Goal: Task Accomplishment & Management: Complete application form

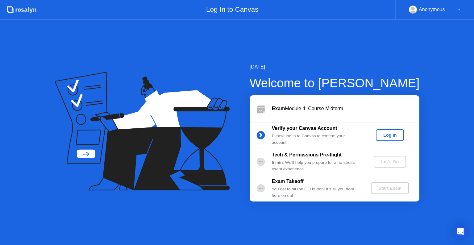
click at [383, 134] on div "Log In" at bounding box center [389, 135] width 23 height 5
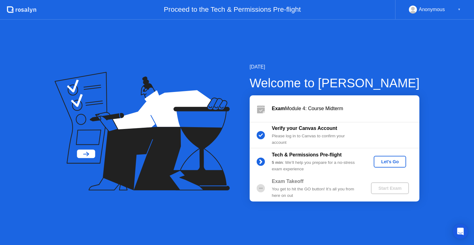
click at [390, 162] on div "Let's Go" at bounding box center [389, 161] width 27 height 5
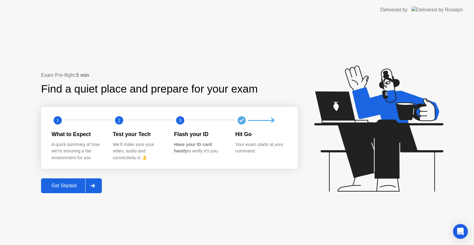
click at [56, 187] on div "Get Started" at bounding box center [64, 186] width 42 height 6
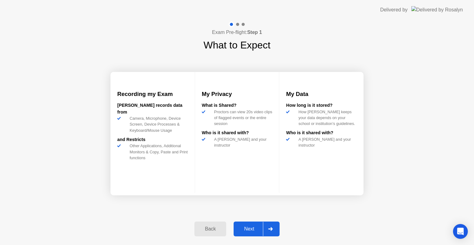
click at [245, 226] on div "Next" at bounding box center [248, 229] width 27 height 6
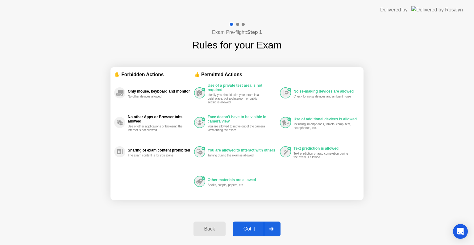
click at [253, 229] on div "Got it" at bounding box center [249, 229] width 29 height 6
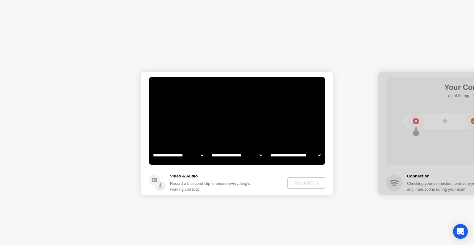
select select "**********"
select select "*******"
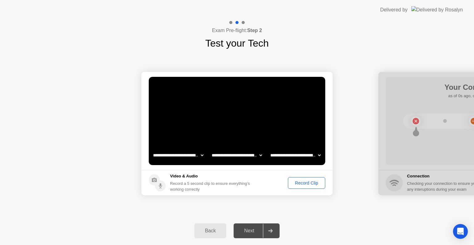
click at [306, 183] on div "Record Clip" at bounding box center [306, 182] width 33 height 5
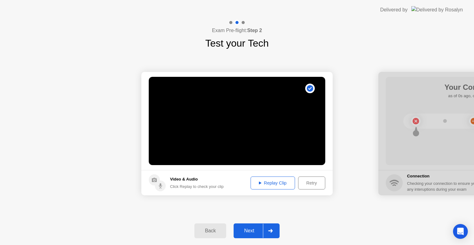
click at [261, 184] on div "Replay Clip" at bounding box center [273, 182] width 40 height 5
click at [247, 229] on div "Next" at bounding box center [248, 231] width 27 height 6
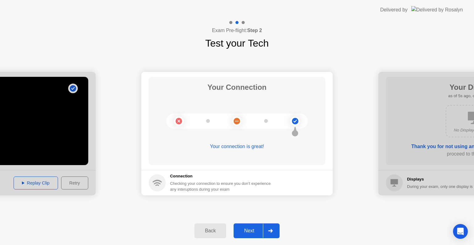
click at [248, 228] on div "Next" at bounding box center [248, 231] width 27 height 6
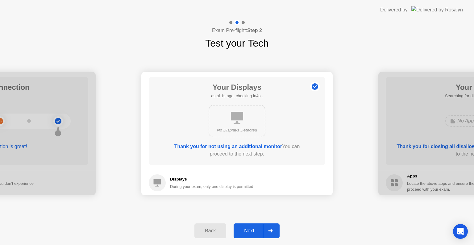
click at [247, 230] on div "Next" at bounding box center [248, 231] width 27 height 6
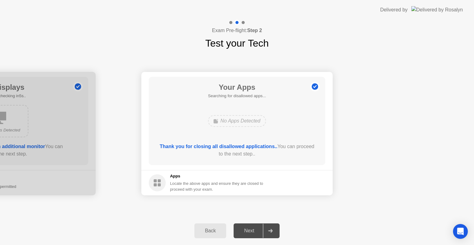
click at [247, 230] on div "Next" at bounding box center [248, 231] width 27 height 6
click at [259, 233] on div "Next" at bounding box center [248, 231] width 27 height 6
click at [272, 230] on icon at bounding box center [270, 231] width 5 height 4
click at [274, 230] on div at bounding box center [270, 231] width 15 height 14
click at [221, 232] on div "Back" at bounding box center [210, 231] width 28 height 6
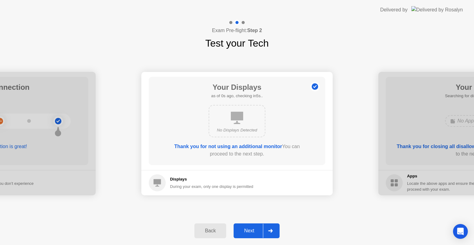
click at [253, 228] on div "Next" at bounding box center [248, 231] width 27 height 6
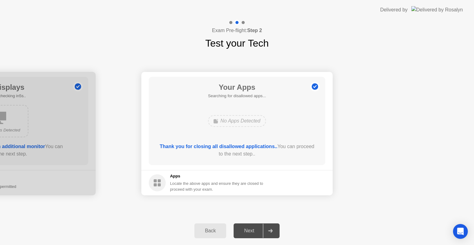
click at [274, 227] on div at bounding box center [270, 231] width 15 height 14
click at [273, 227] on div at bounding box center [270, 231] width 15 height 14
click at [247, 229] on div "Next" at bounding box center [248, 231] width 27 height 6
click at [238, 122] on div "No Apps Detected" at bounding box center [237, 121] width 58 height 12
click at [269, 232] on icon at bounding box center [270, 231] width 5 height 4
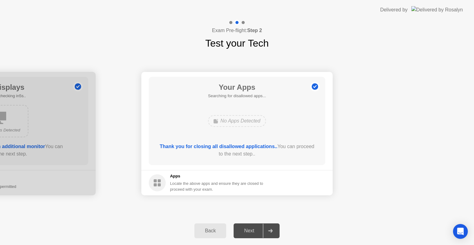
click at [217, 231] on div "Back" at bounding box center [210, 231] width 28 height 6
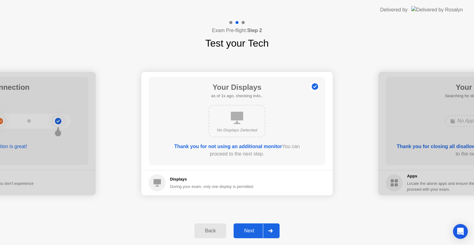
click at [272, 233] on div at bounding box center [270, 231] width 15 height 14
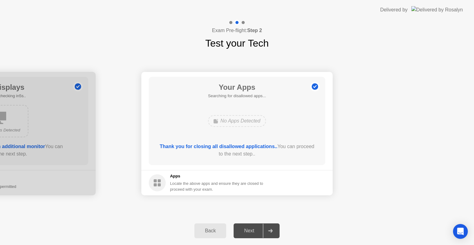
click at [249, 229] on div "Next" at bounding box center [248, 231] width 27 height 6
click at [249, 228] on div "Next" at bounding box center [248, 231] width 27 height 6
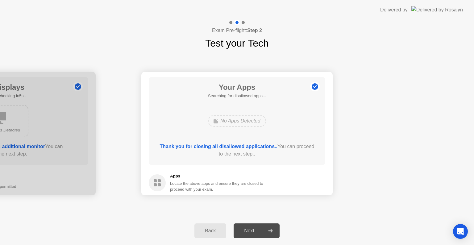
drag, startPoint x: 264, startPoint y: 228, endPoint x: 270, endPoint y: 229, distance: 5.7
click at [265, 228] on div at bounding box center [270, 231] width 15 height 14
click at [225, 227] on button "Back" at bounding box center [210, 230] width 32 height 15
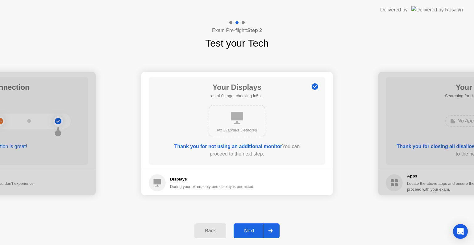
click at [222, 228] on div "Back" at bounding box center [210, 231] width 28 height 6
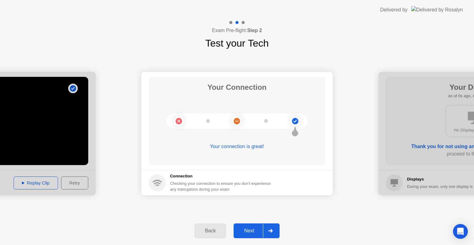
click at [222, 228] on div "Back" at bounding box center [210, 231] width 28 height 6
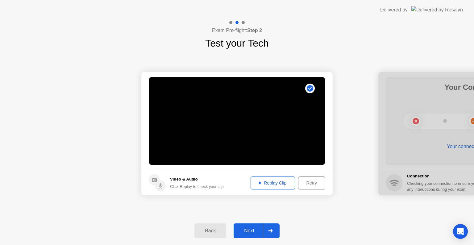
click at [222, 228] on div "Back" at bounding box center [210, 231] width 28 height 6
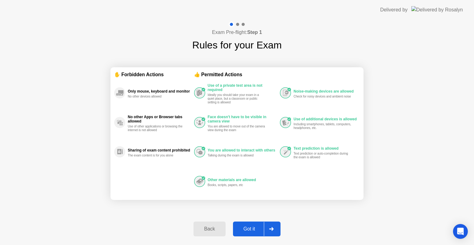
click at [268, 226] on div at bounding box center [271, 229] width 15 height 14
select select "**********"
select select "*******"
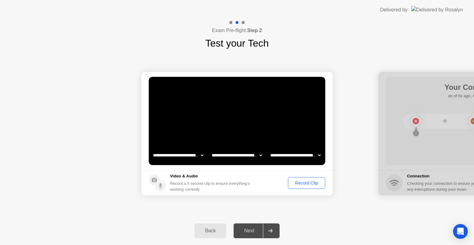
click at [300, 180] on div "Record Clip" at bounding box center [306, 182] width 33 height 5
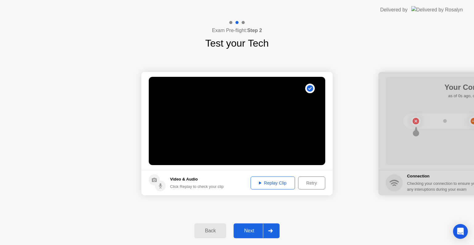
click at [265, 184] on div "Replay Clip" at bounding box center [273, 182] width 40 height 5
click at [268, 226] on div at bounding box center [270, 231] width 15 height 14
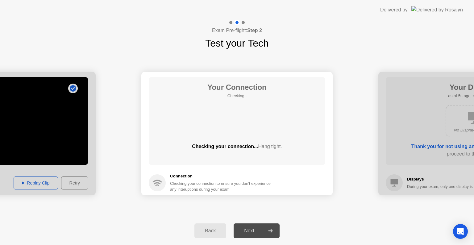
click at [267, 231] on div at bounding box center [270, 231] width 15 height 14
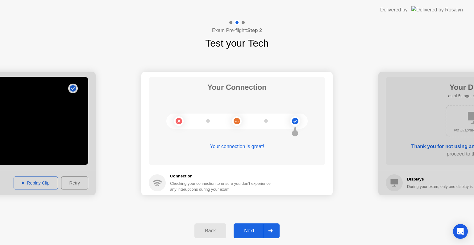
click at [266, 226] on div at bounding box center [270, 231] width 15 height 14
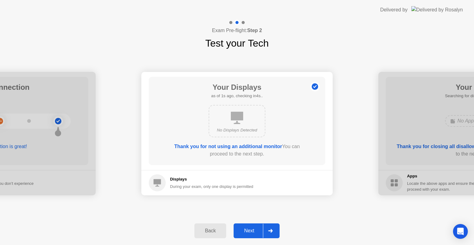
click at [270, 232] on div at bounding box center [270, 231] width 15 height 14
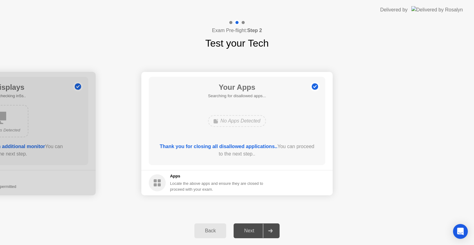
click at [313, 89] on circle at bounding box center [315, 87] width 6 height 6
click at [315, 86] on icon at bounding box center [314, 86] width 1 height 3
click at [260, 102] on div "Your Apps Searching for disallowed apps... No Apps Detected Thank you for closi…" at bounding box center [237, 121] width 176 height 88
click at [234, 143] on div "Thank you for closing all disallowed applications.. You can proceed to the next…" at bounding box center [237, 150] width 159 height 15
click at [461, 230] on icon "Open Intercom Messenger" at bounding box center [460, 231] width 7 height 8
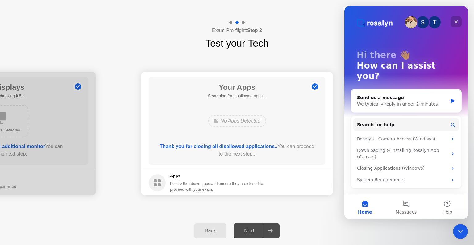
click at [456, 21] on icon "Close" at bounding box center [455, 21] width 5 height 5
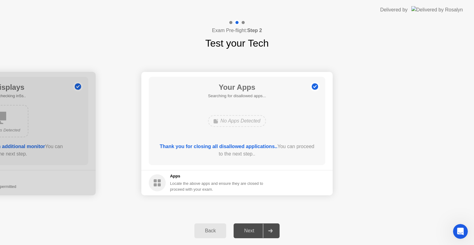
click at [267, 231] on div at bounding box center [270, 231] width 15 height 14
click at [250, 232] on div "Next" at bounding box center [248, 231] width 27 height 6
click at [211, 230] on div "Back" at bounding box center [210, 231] width 28 height 6
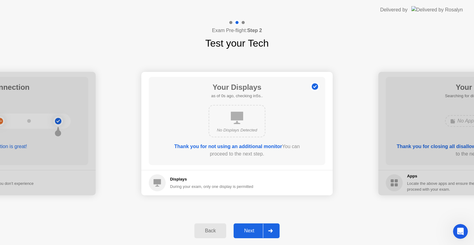
click at [258, 228] on div "Next" at bounding box center [248, 231] width 27 height 6
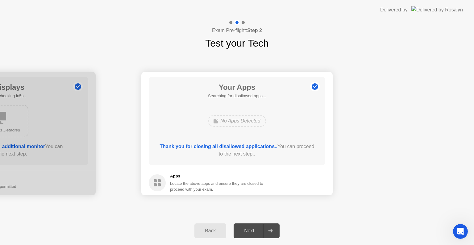
click at [276, 230] on div at bounding box center [270, 231] width 15 height 14
click at [156, 183] on circle at bounding box center [157, 182] width 17 height 17
drag, startPoint x: 156, startPoint y: 183, endPoint x: 173, endPoint y: 184, distance: 17.6
click at [156, 183] on circle at bounding box center [157, 182] width 17 height 17
click at [197, 178] on h5 "Apps" at bounding box center [216, 176] width 93 height 6
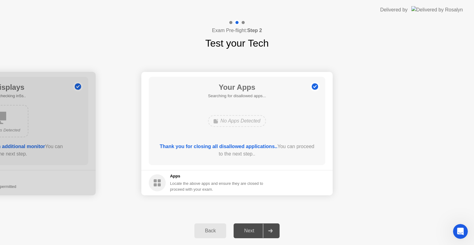
drag, startPoint x: 176, startPoint y: 171, endPoint x: 184, endPoint y: 168, distance: 8.0
click at [184, 168] on app-apps "Your Apps Searching for disallowed apps... No Apps Detected Thank you for closi…" at bounding box center [236, 133] width 191 height 123
click at [257, 148] on b "Thank you for closing all disallowed applications.." at bounding box center [219, 146] width 118 height 5
drag, startPoint x: 234, startPoint y: 131, endPoint x: 240, endPoint y: 112, distance: 19.6
click at [236, 125] on div "Your Apps Searching for disallowed apps... No Apps Detected Thank you for closi…" at bounding box center [237, 121] width 176 height 88
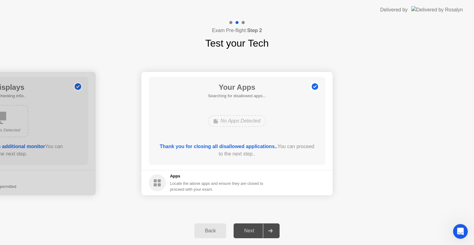
drag, startPoint x: 240, startPoint y: 112, endPoint x: 240, endPoint y: 102, distance: 9.9
click at [240, 112] on div "Your Apps Searching for disallowed apps... No Apps Detected Thank you for closi…" at bounding box center [237, 121] width 176 height 88
drag, startPoint x: 237, startPoint y: 83, endPoint x: 262, endPoint y: 83, distance: 25.3
click at [252, 85] on h1 "Your Apps" at bounding box center [237, 87] width 58 height 11
drag, startPoint x: 327, startPoint y: 81, endPoint x: 321, endPoint y: 85, distance: 7.4
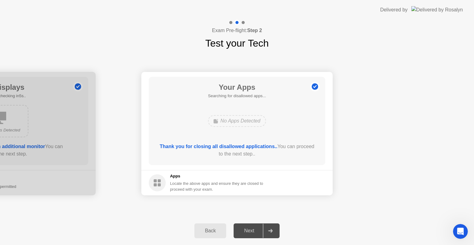
click at [327, 81] on main "Your Apps Searching for disallowed apps... No Apps Detected Thank you for closi…" at bounding box center [236, 121] width 191 height 98
drag, startPoint x: 314, startPoint y: 145, endPoint x: 298, endPoint y: 135, distance: 18.4
click at [311, 146] on div "Thank you for closing all disallowed applications.. You can proceed to the next…" at bounding box center [237, 150] width 159 height 15
drag, startPoint x: 242, startPoint y: 39, endPoint x: 263, endPoint y: 32, distance: 22.1
click at [243, 38] on h1 "Test your Tech" at bounding box center [237, 43] width 64 height 15
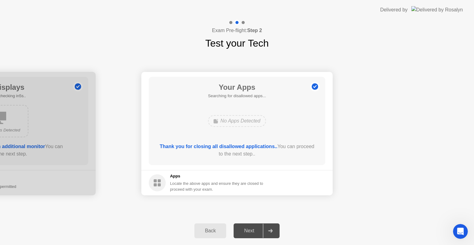
drag, startPoint x: 274, startPoint y: 27, endPoint x: 337, endPoint y: 28, distance: 63.2
click at [293, 28] on div "Exam Pre-flight: Step 2 Test your Tech" at bounding box center [237, 35] width 474 height 31
drag, startPoint x: 418, startPoint y: 9, endPoint x: 445, endPoint y: 10, distance: 27.2
click at [408, 9] on div "Delivered by" at bounding box center [393, 9] width 27 height 7
click at [445, 10] on img at bounding box center [437, 9] width 52 height 7
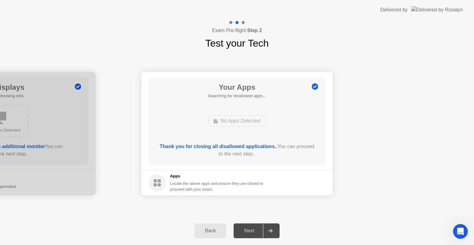
click at [192, 223] on div "Back Next" at bounding box center [237, 231] width 474 height 28
click at [456, 230] on icon "Open Intercom Messenger" at bounding box center [459, 230] width 10 height 10
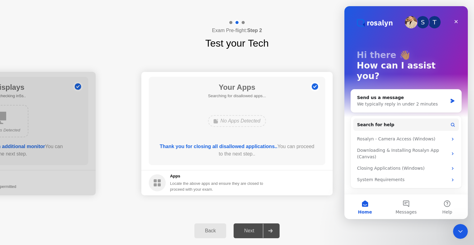
click at [306, 221] on div "Back Next" at bounding box center [237, 231] width 474 height 28
click at [455, 20] on icon "Close" at bounding box center [455, 21] width 5 height 5
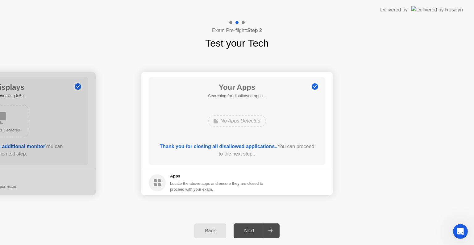
click at [210, 230] on div "Back" at bounding box center [210, 231] width 28 height 6
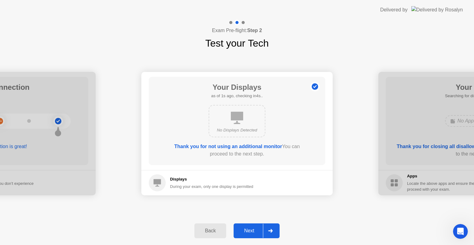
click at [276, 230] on div at bounding box center [270, 231] width 15 height 14
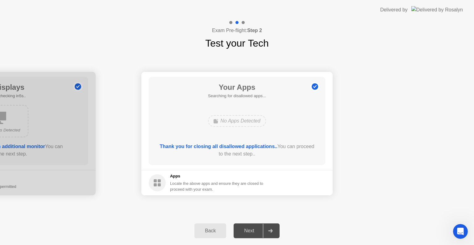
click at [248, 234] on div "Next" at bounding box center [248, 231] width 27 height 6
click at [217, 226] on button "Back" at bounding box center [210, 230] width 32 height 15
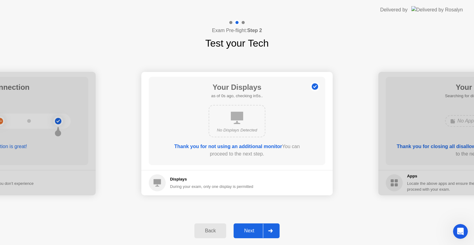
click at [261, 229] on div "Next" at bounding box center [248, 231] width 27 height 6
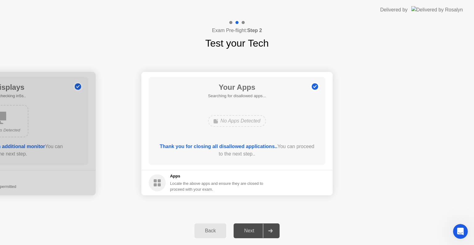
drag, startPoint x: 321, startPoint y: 215, endPoint x: 286, endPoint y: 230, distance: 37.4
click at [320, 216] on div "**********" at bounding box center [237, 134] width 474 height 166
click at [263, 231] on div "Next" at bounding box center [248, 231] width 27 height 6
drag, startPoint x: 258, startPoint y: 229, endPoint x: 276, endPoint y: 227, distance: 18.2
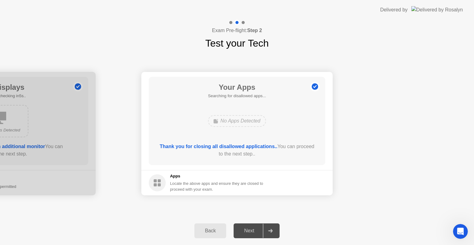
click at [259, 228] on div "Next" at bounding box center [248, 231] width 27 height 6
click at [333, 205] on div "**********" at bounding box center [237, 134] width 474 height 166
click at [315, 86] on icon at bounding box center [314, 86] width 1 height 3
click at [259, 232] on div "Next" at bounding box center [248, 231] width 27 height 6
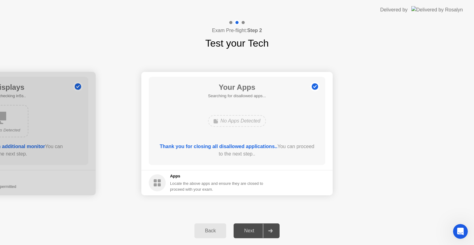
click at [216, 231] on div "Back" at bounding box center [210, 231] width 28 height 6
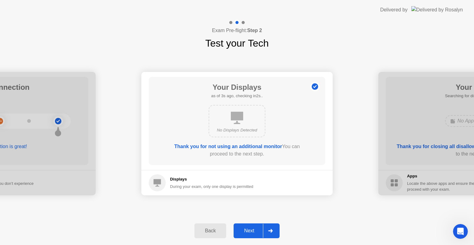
click at [266, 231] on div at bounding box center [270, 231] width 15 height 14
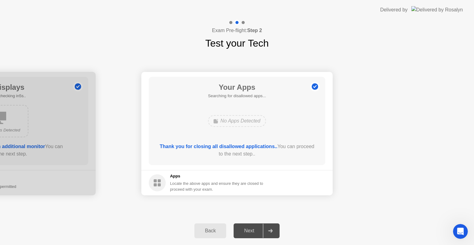
click at [221, 230] on div "Back" at bounding box center [210, 231] width 28 height 6
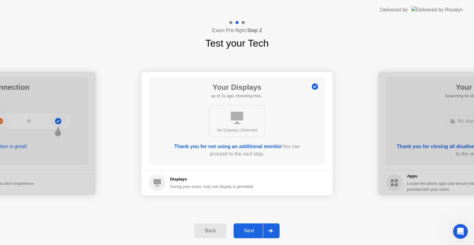
click at [221, 229] on div "Back" at bounding box center [210, 231] width 28 height 6
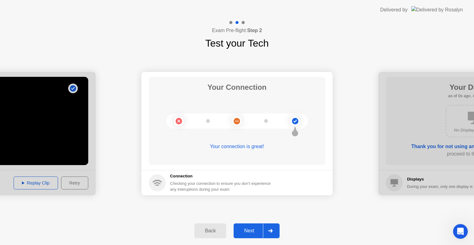
click at [267, 228] on div at bounding box center [270, 231] width 15 height 14
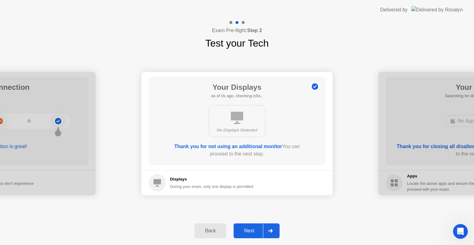
click at [267, 228] on div at bounding box center [270, 231] width 15 height 14
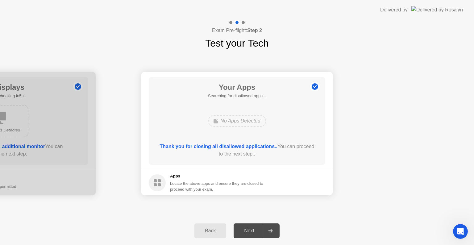
click at [268, 235] on div at bounding box center [270, 231] width 15 height 14
click at [270, 229] on icon at bounding box center [270, 231] width 5 height 4
click at [268, 232] on icon at bounding box center [270, 231] width 5 height 4
click at [168, 193] on footer "Apps Locate the above apps and ensure they are closed to proceed with your exam." at bounding box center [236, 182] width 191 height 25
drag, startPoint x: 158, startPoint y: 198, endPoint x: 163, endPoint y: 195, distance: 6.1
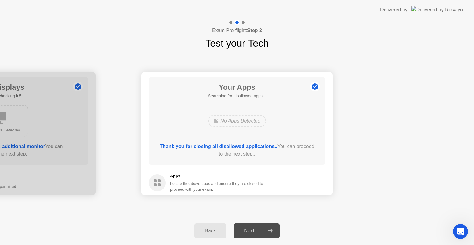
click at [208, 232] on div "Back" at bounding box center [210, 231] width 28 height 6
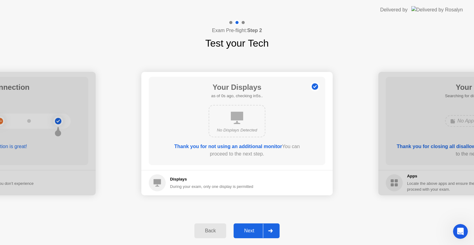
click at [208, 232] on div "Back" at bounding box center [210, 231] width 28 height 6
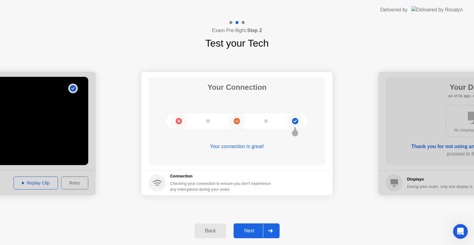
click at [208, 232] on div "Back" at bounding box center [210, 231] width 28 height 6
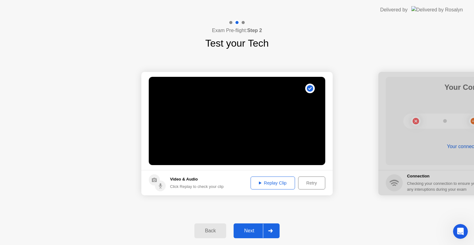
click at [208, 232] on div "Back" at bounding box center [210, 231] width 28 height 6
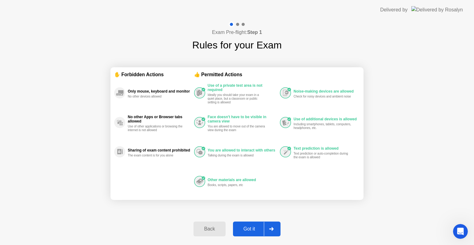
click at [208, 232] on div "Back" at bounding box center [209, 229] width 28 height 6
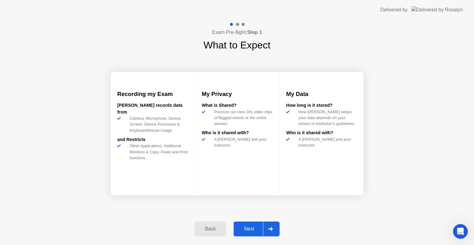
click at [208, 232] on div "Back" at bounding box center [210, 229] width 28 height 6
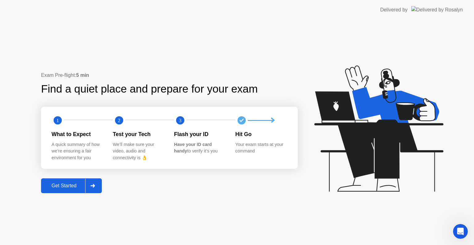
click at [97, 186] on div at bounding box center [92, 186] width 15 height 14
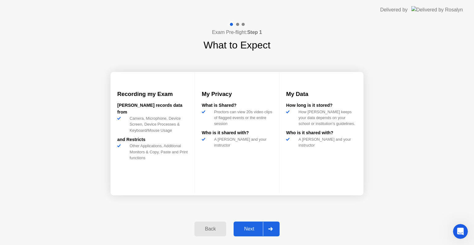
click at [277, 231] on div at bounding box center [270, 229] width 15 height 14
